Goal: Transaction & Acquisition: Obtain resource

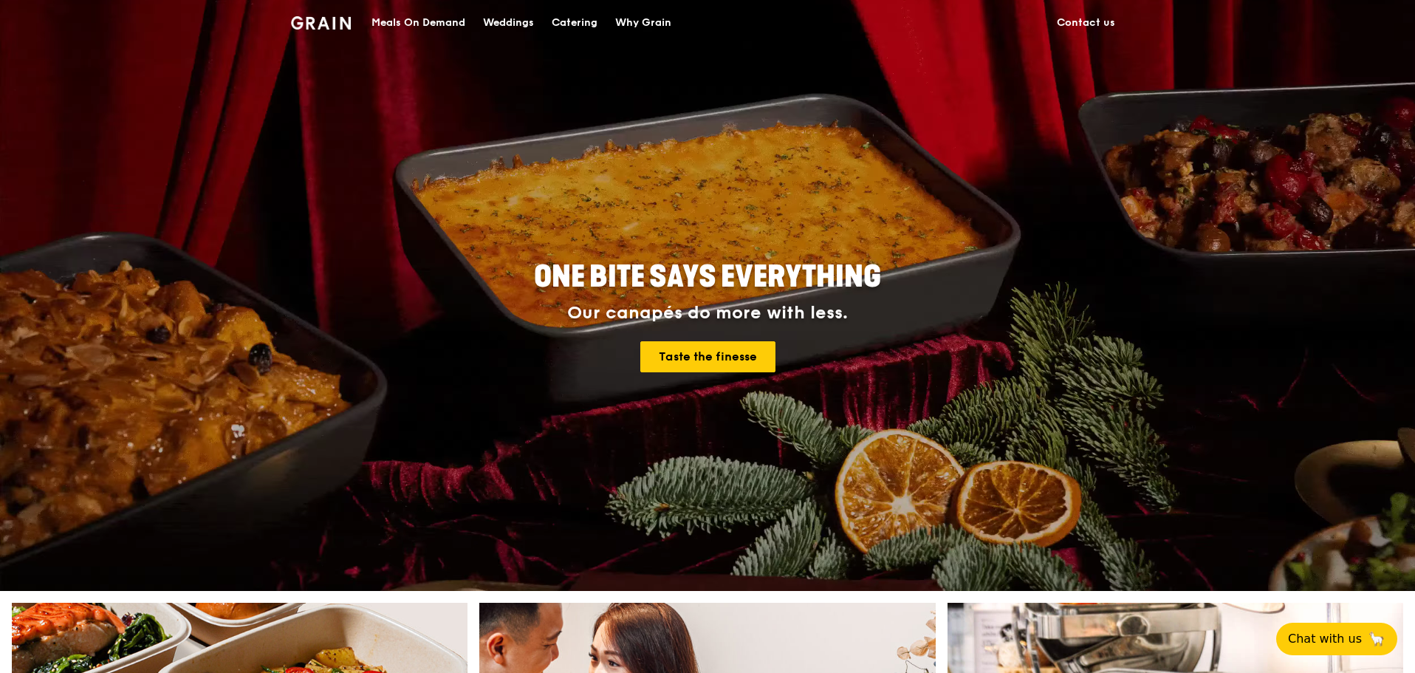
click at [416, 21] on div "Meals On Demand" at bounding box center [418, 23] width 94 height 44
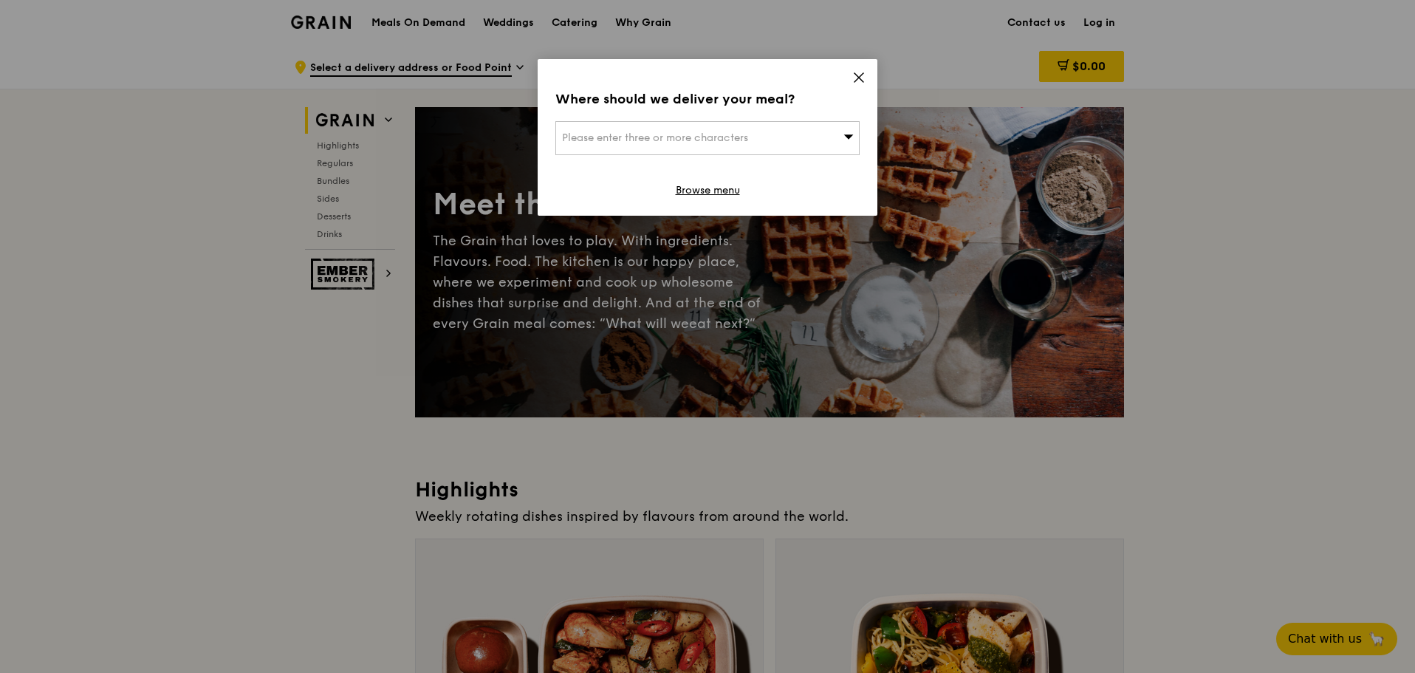
click at [860, 78] on icon at bounding box center [858, 77] width 9 height 9
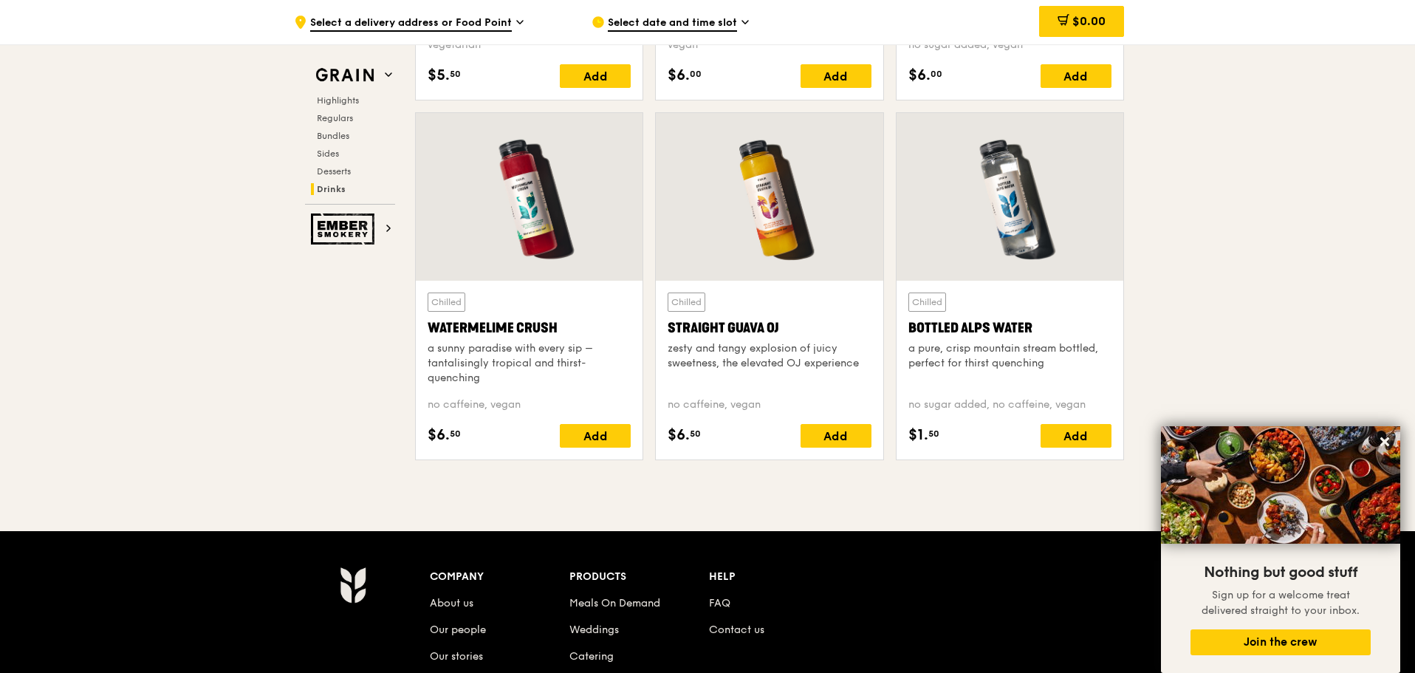
scroll to position [6103, 0]
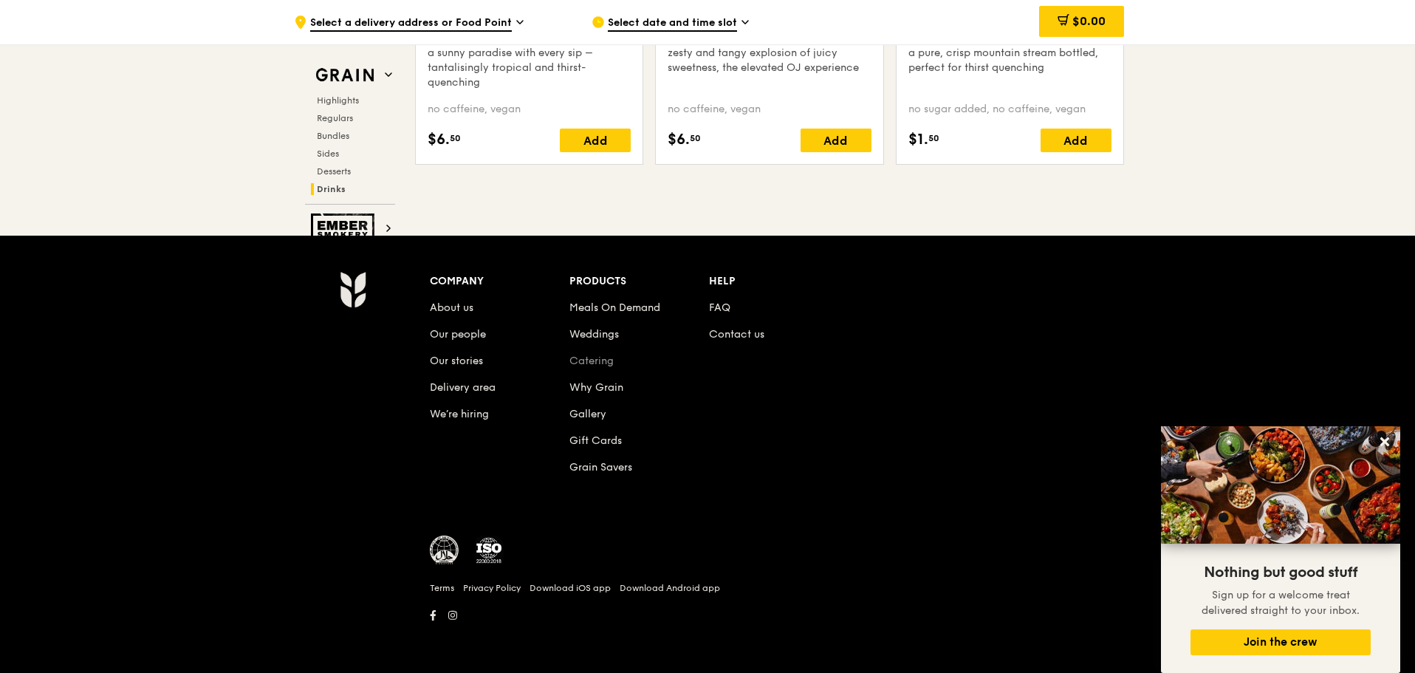
click at [597, 359] on link "Catering" at bounding box center [591, 360] width 44 height 13
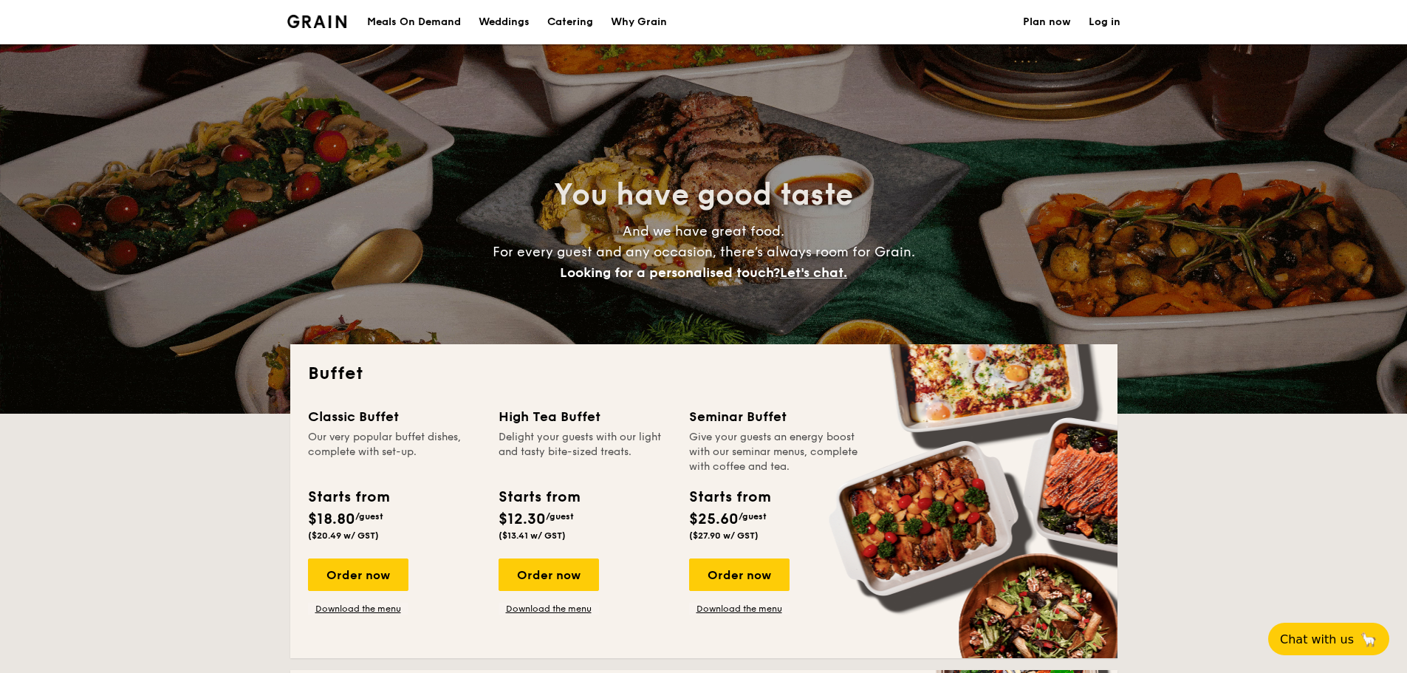
select select
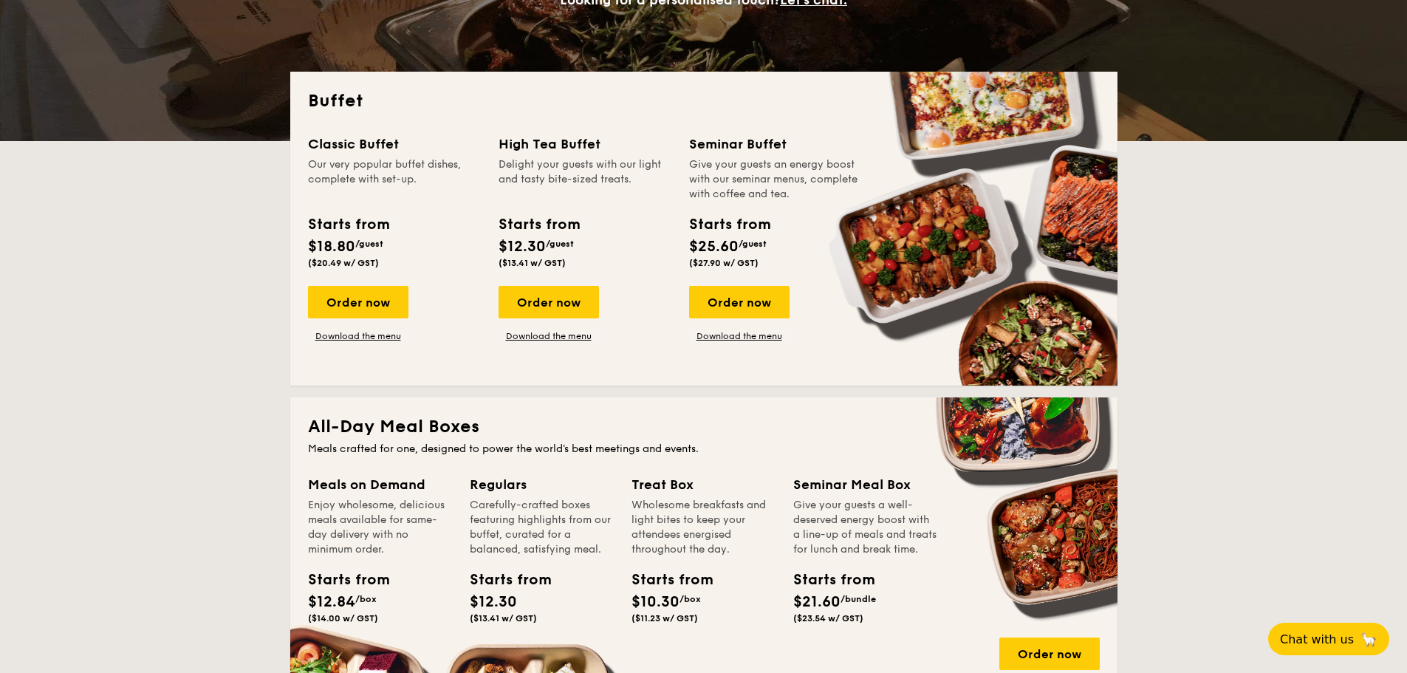
scroll to position [148, 0]
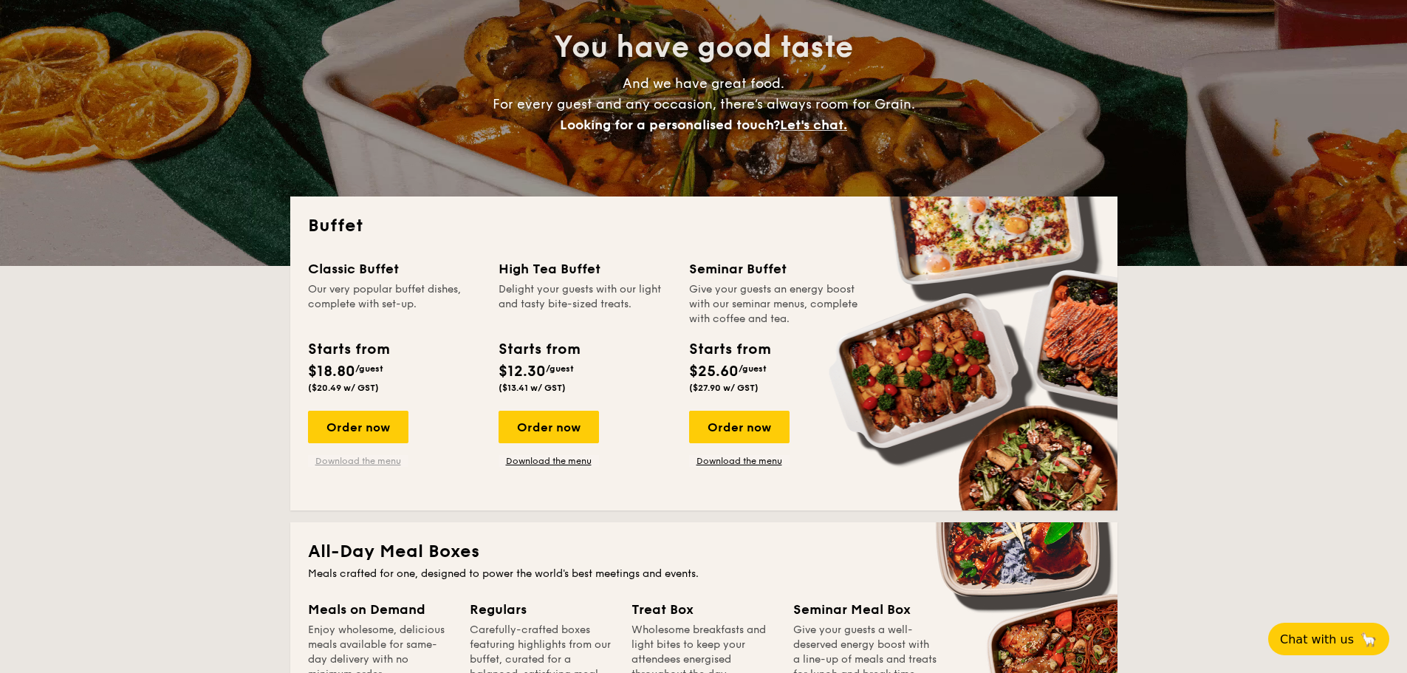
click at [349, 461] on link "Download the menu" at bounding box center [358, 461] width 100 height 12
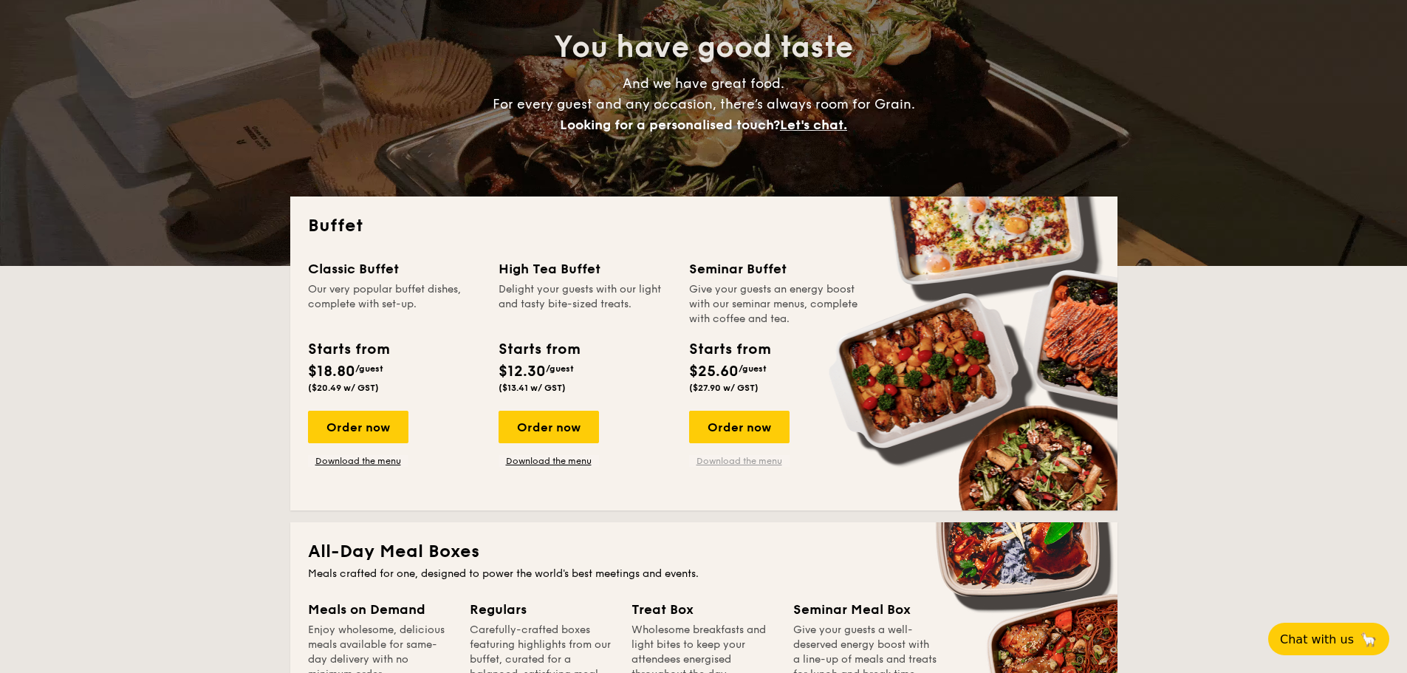
click at [746, 460] on link "Download the menu" at bounding box center [739, 461] width 100 height 12
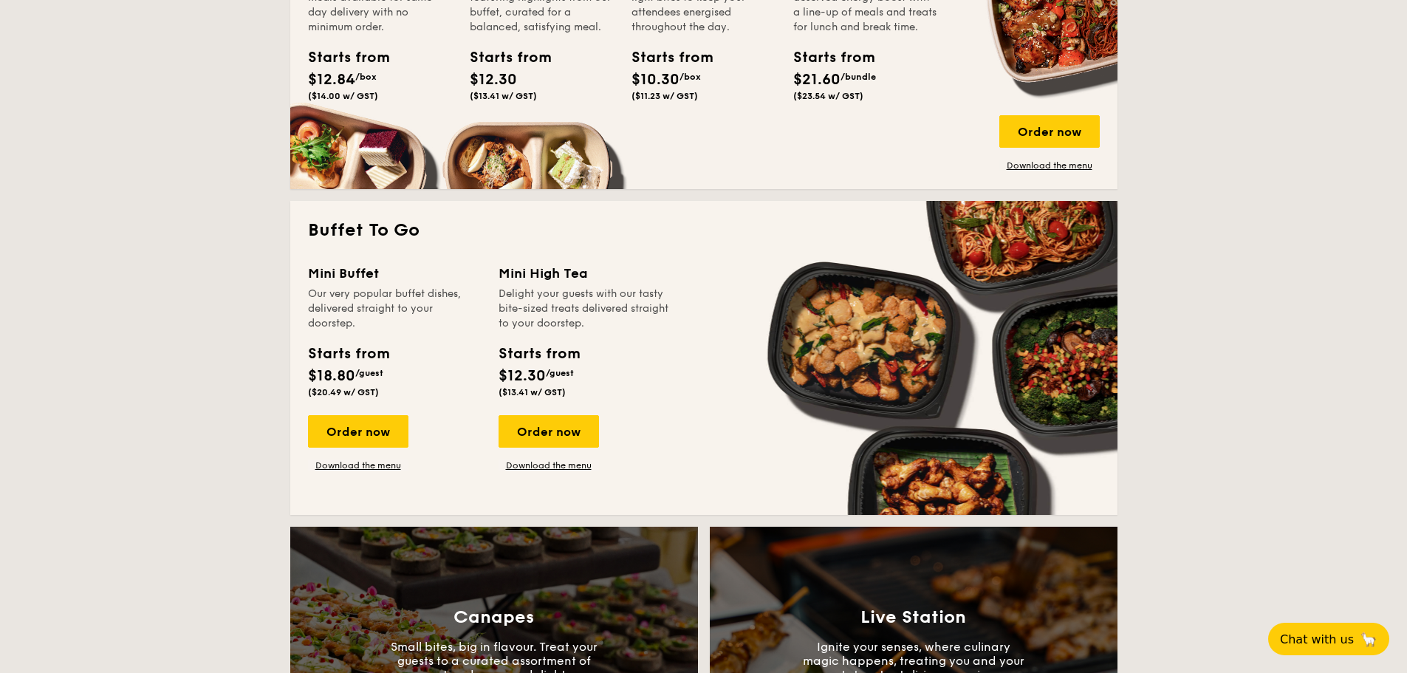
scroll to position [812, 0]
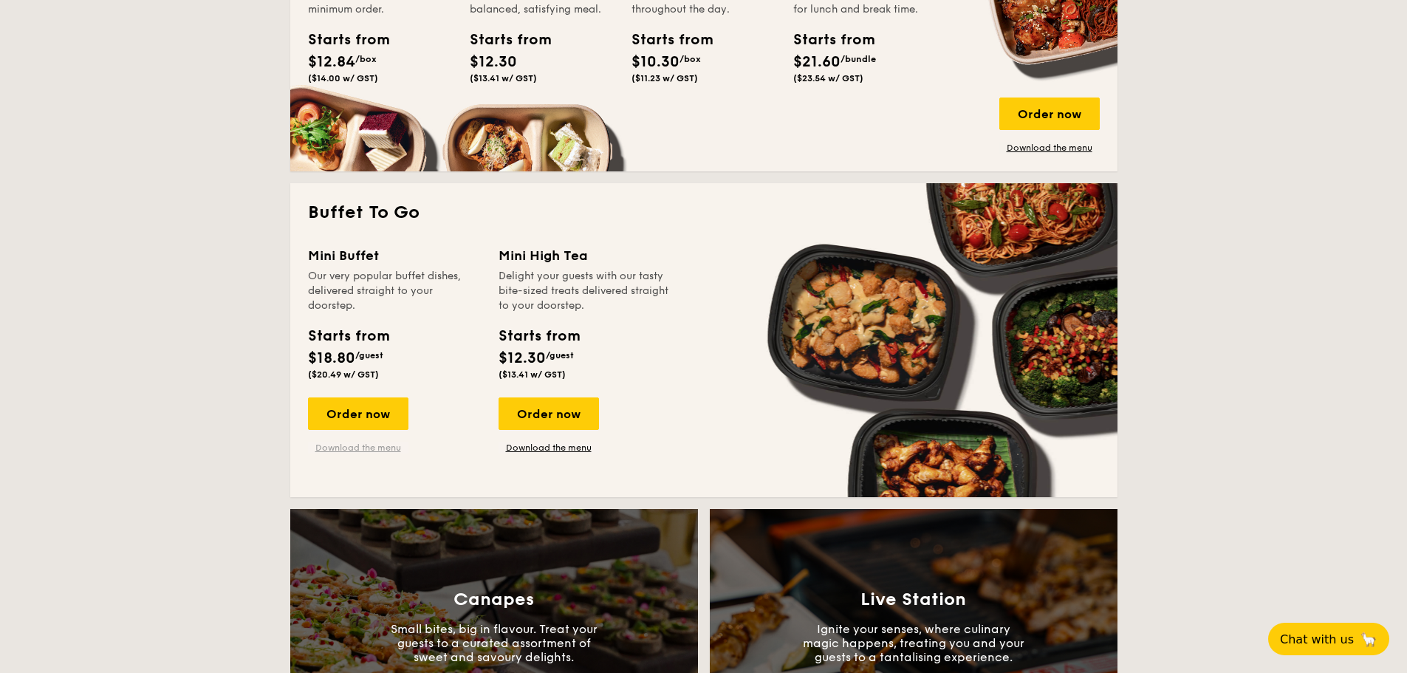
click at [363, 445] on link "Download the menu" at bounding box center [358, 448] width 100 height 12
